Goal: Transaction & Acquisition: Subscribe to service/newsletter

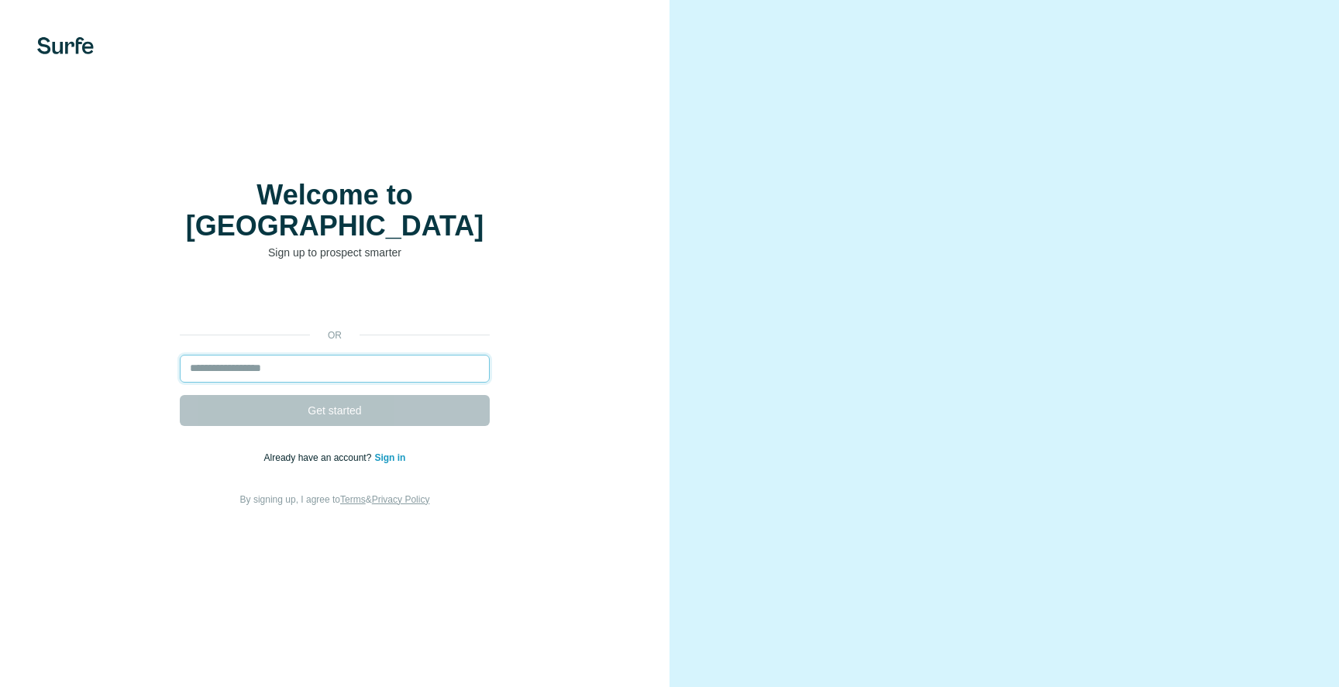
click at [342, 355] on input "email" at bounding box center [335, 369] width 310 height 28
type input "**********"
click at [349, 358] on input "email" at bounding box center [335, 369] width 310 height 28
type input "**********"
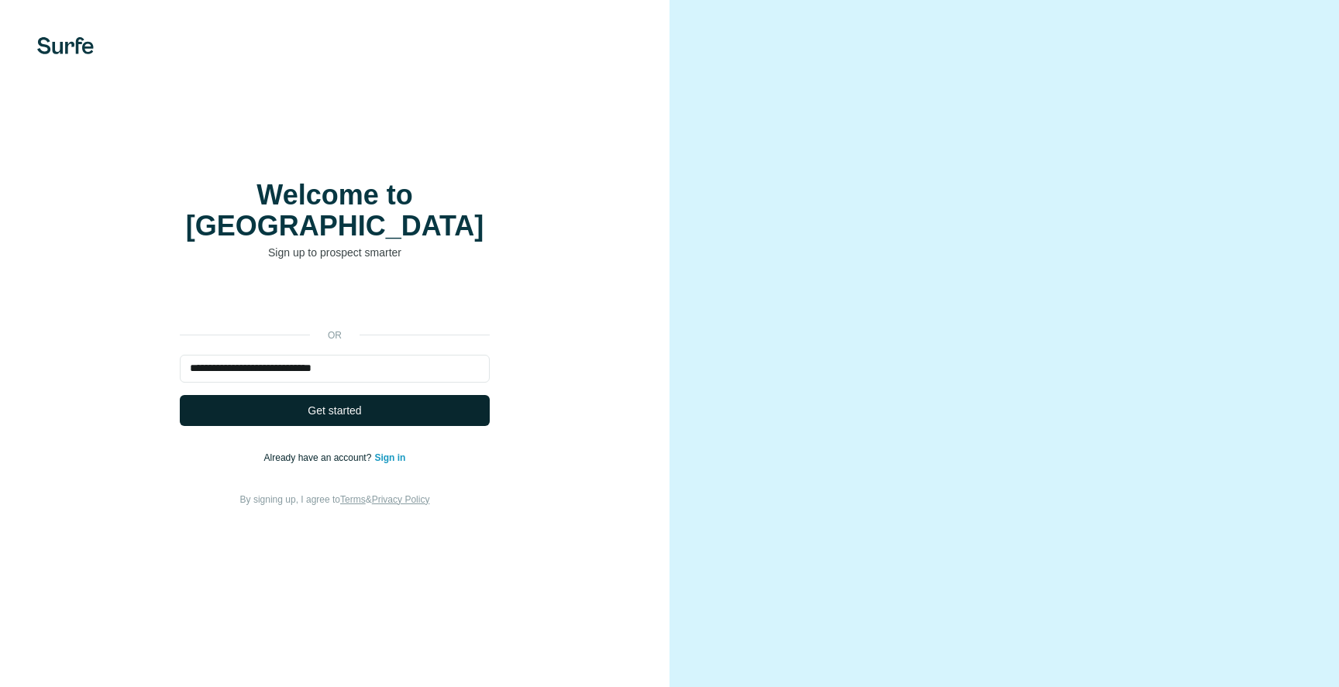
click at [336, 403] on span "Get started" at bounding box center [334, 410] width 53 height 15
click at [360, 403] on span "Get started" at bounding box center [334, 410] width 53 height 15
click at [356, 403] on span "Get started" at bounding box center [334, 410] width 53 height 15
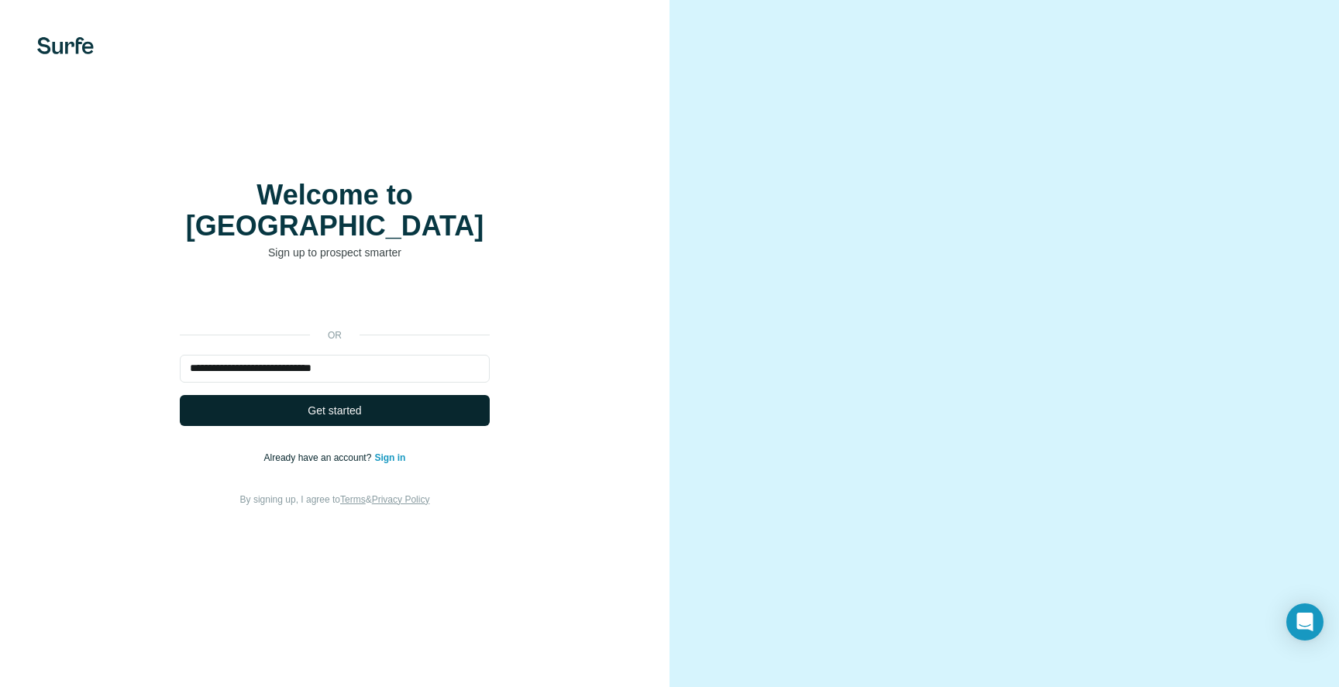
click at [356, 403] on span "Get started" at bounding box center [334, 410] width 53 height 15
click at [1044, 231] on video at bounding box center [1004, 344] width 558 height 279
click at [360, 403] on span "Get started" at bounding box center [334, 410] width 53 height 15
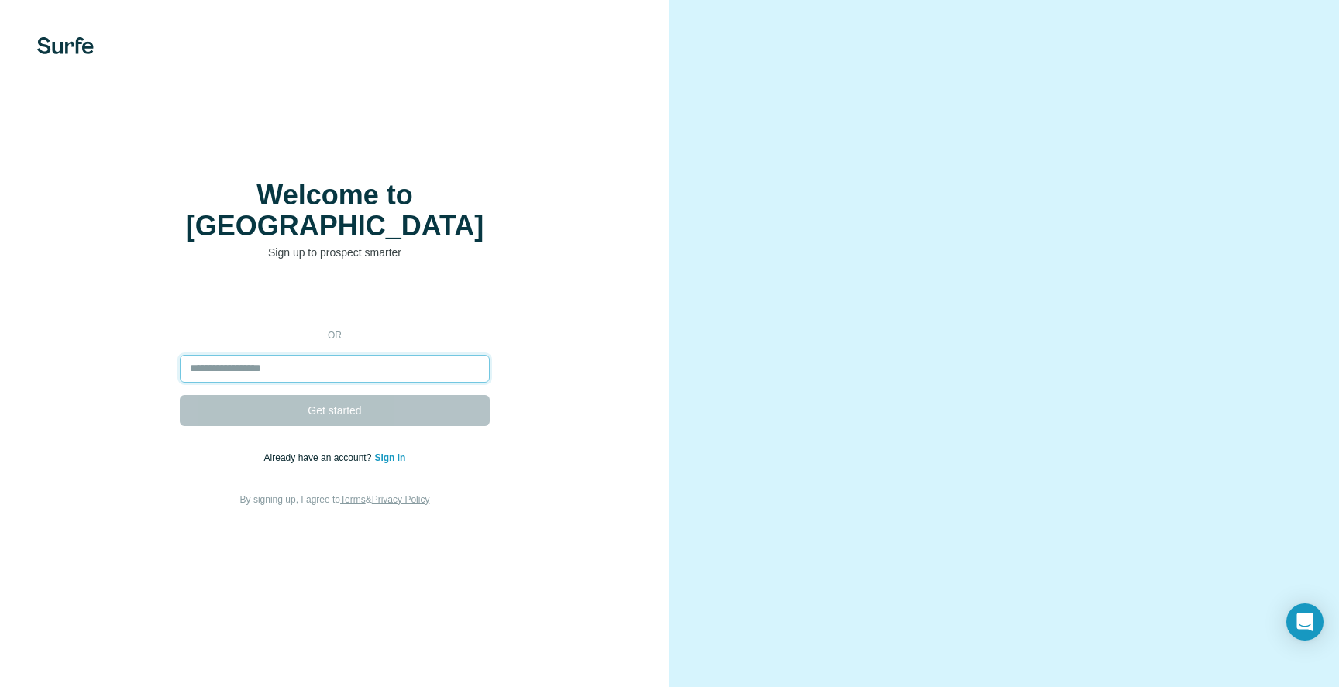
click at [316, 355] on input "email" at bounding box center [335, 369] width 310 height 28
type input "**********"
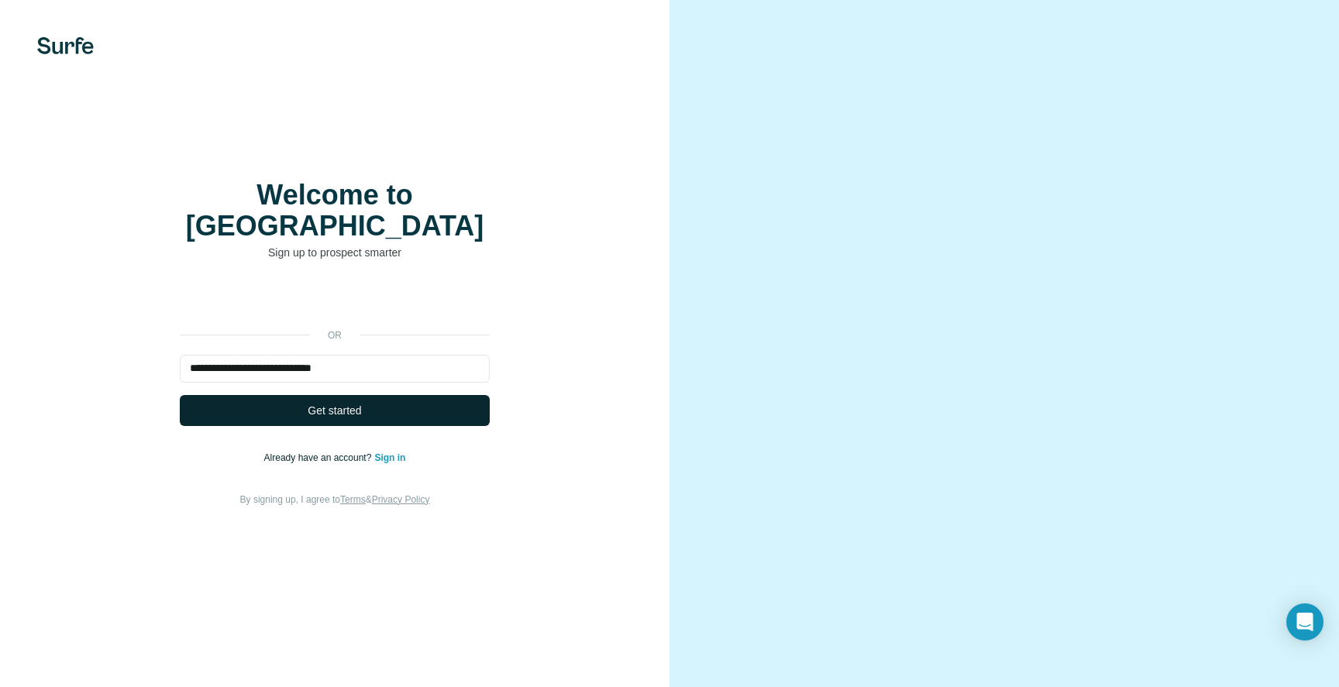
click at [332, 403] on span "Get started" at bounding box center [334, 410] width 53 height 15
click at [409, 397] on button "Get started" at bounding box center [335, 410] width 310 height 31
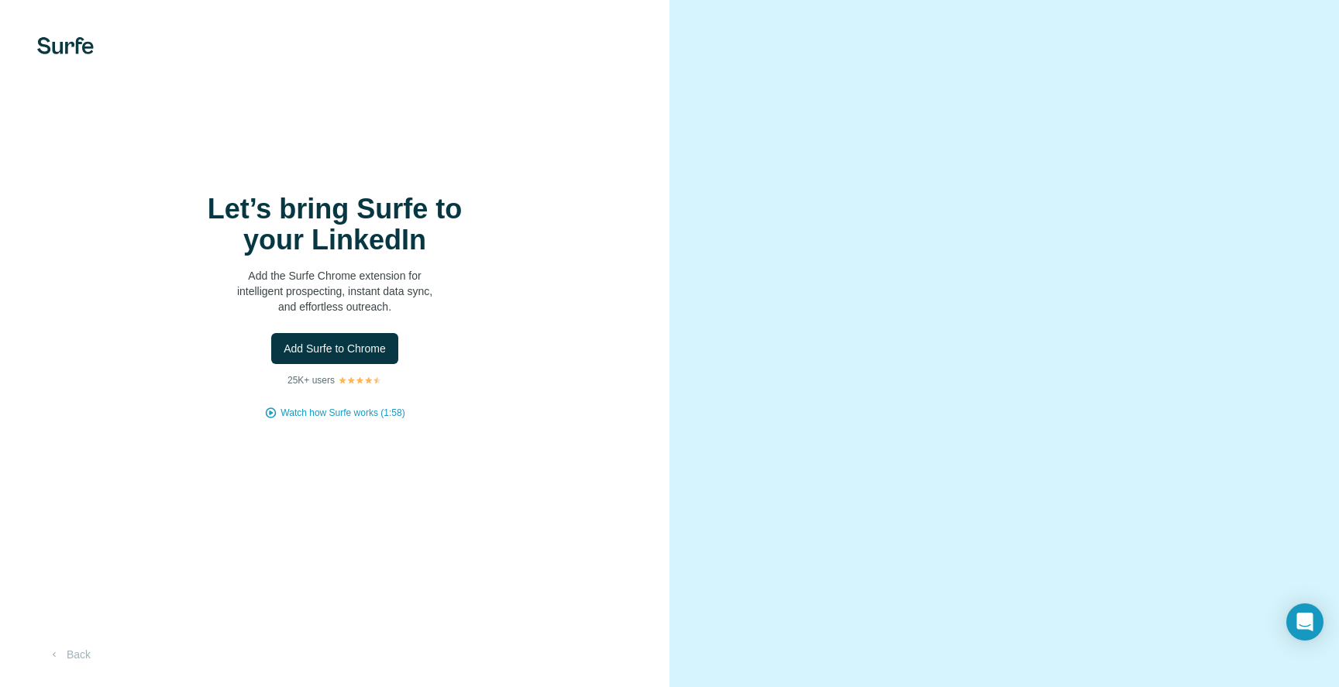
click at [375, 363] on button "Add Surfe to Chrome" at bounding box center [334, 348] width 127 height 31
click at [348, 346] on span "Add Surfe to Chrome" at bounding box center [335, 348] width 102 height 15
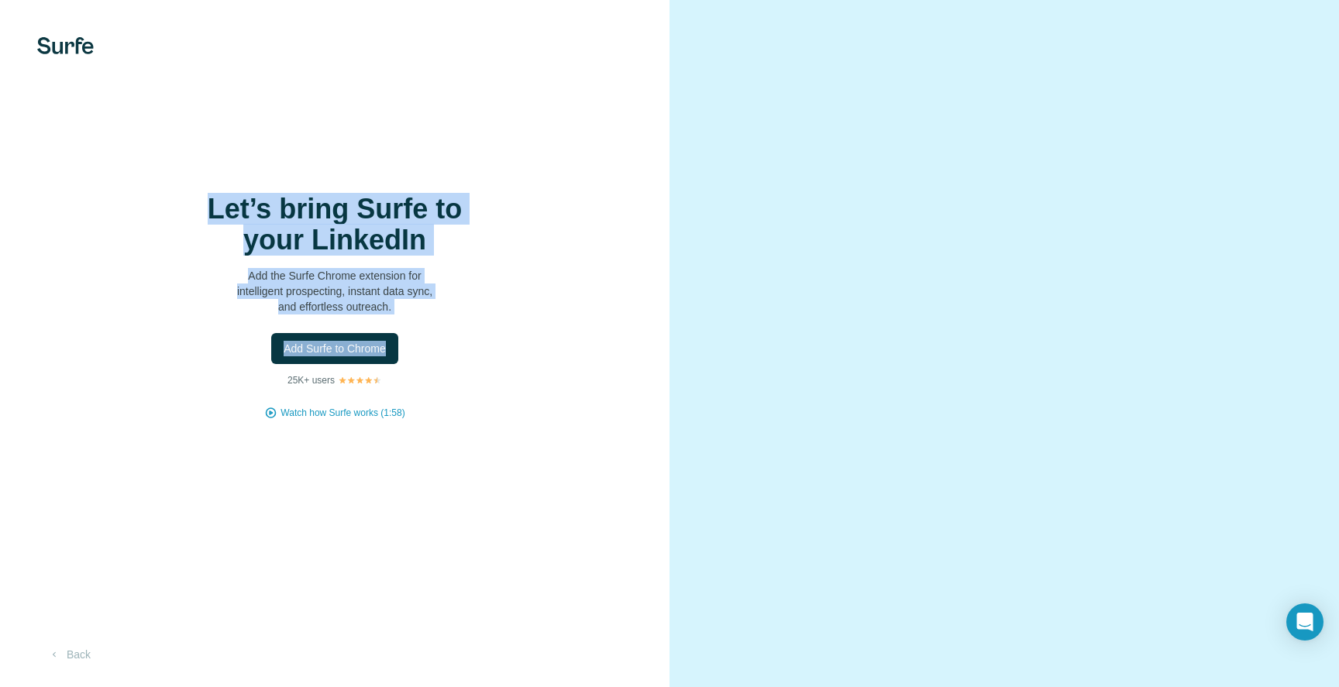
drag, startPoint x: 458, startPoint y: 415, endPoint x: 205, endPoint y: 142, distance: 371.8
click at [205, 142] on div "Let’s bring Surfe to your LinkedIn Add the Surfe Chrome extension for intellige…" at bounding box center [335, 343] width 670 height 687
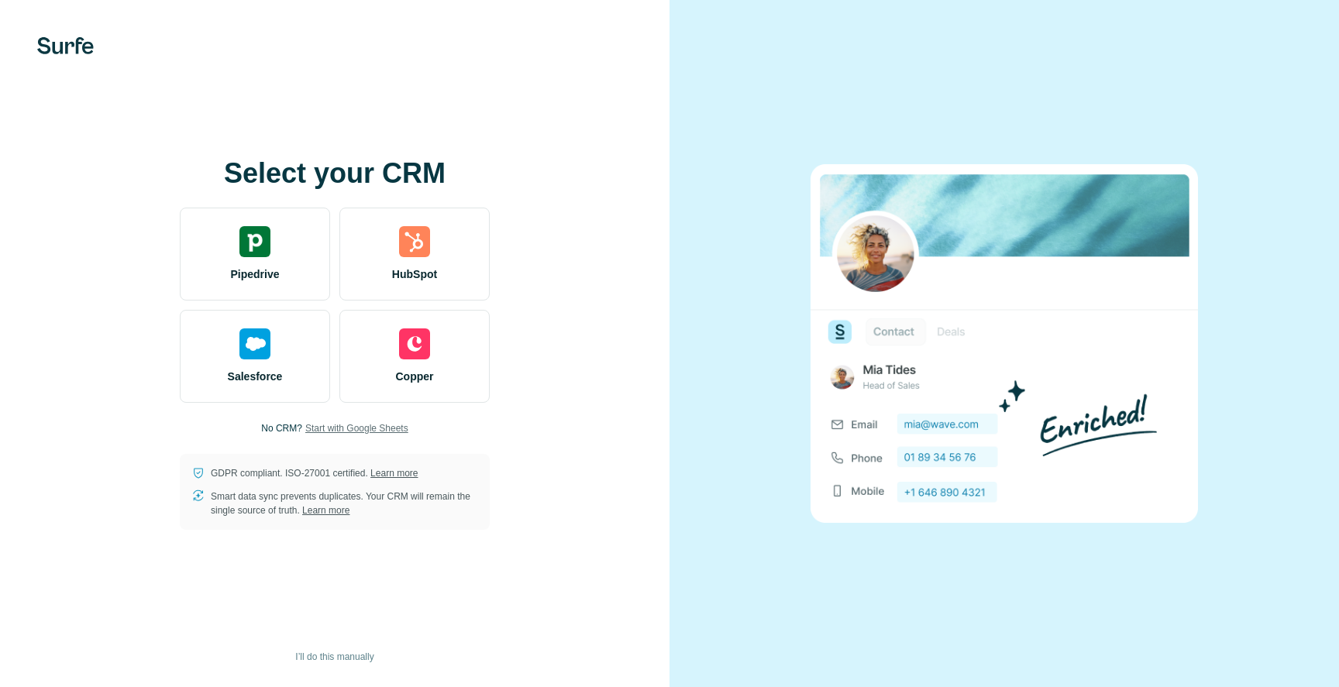
click at [373, 423] on span "Start with Google Sheets" at bounding box center [356, 429] width 103 height 14
click at [311, 653] on span "I’ll do this manually" at bounding box center [334, 657] width 78 height 14
click at [330, 655] on span "I’ll do this manually" at bounding box center [334, 657] width 78 height 14
click at [528, 43] on div at bounding box center [335, 45] width 670 height 17
